Goal: Task Accomplishment & Management: Manage account settings

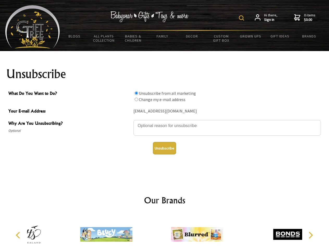
click at [242, 18] on img at bounding box center [241, 17] width 5 height 5
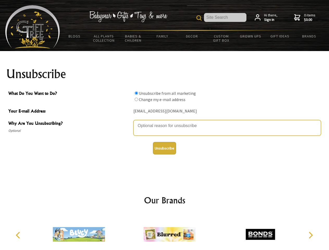
click at [164, 122] on textarea "Why Are You Unsubscribing?" at bounding box center [226, 128] width 187 height 16
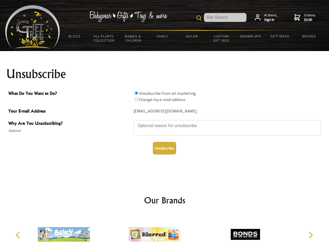
click at [136, 93] on input "What Do You Want to Do?" at bounding box center [135, 92] width 3 height 3
click at [136, 99] on input "What Do You Want to Do?" at bounding box center [135, 99] width 3 height 3
radio input "true"
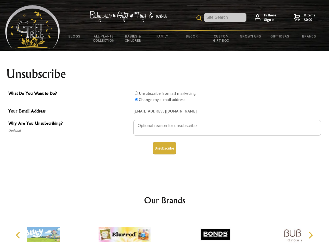
click at [164, 148] on button "Unsubscribe" at bounding box center [164, 148] width 23 height 12
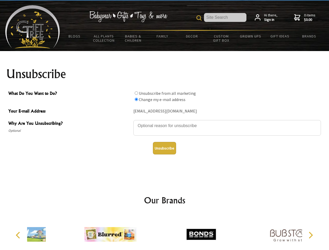
click at [19, 235] on icon "Previous" at bounding box center [18, 235] width 7 height 7
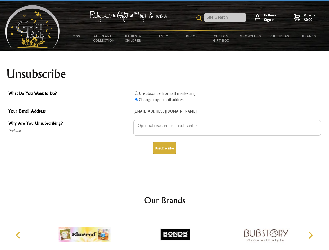
click at [310, 235] on icon "Next" at bounding box center [309, 235] width 7 height 7
